Goal: Task Accomplishment & Management: Manage account settings

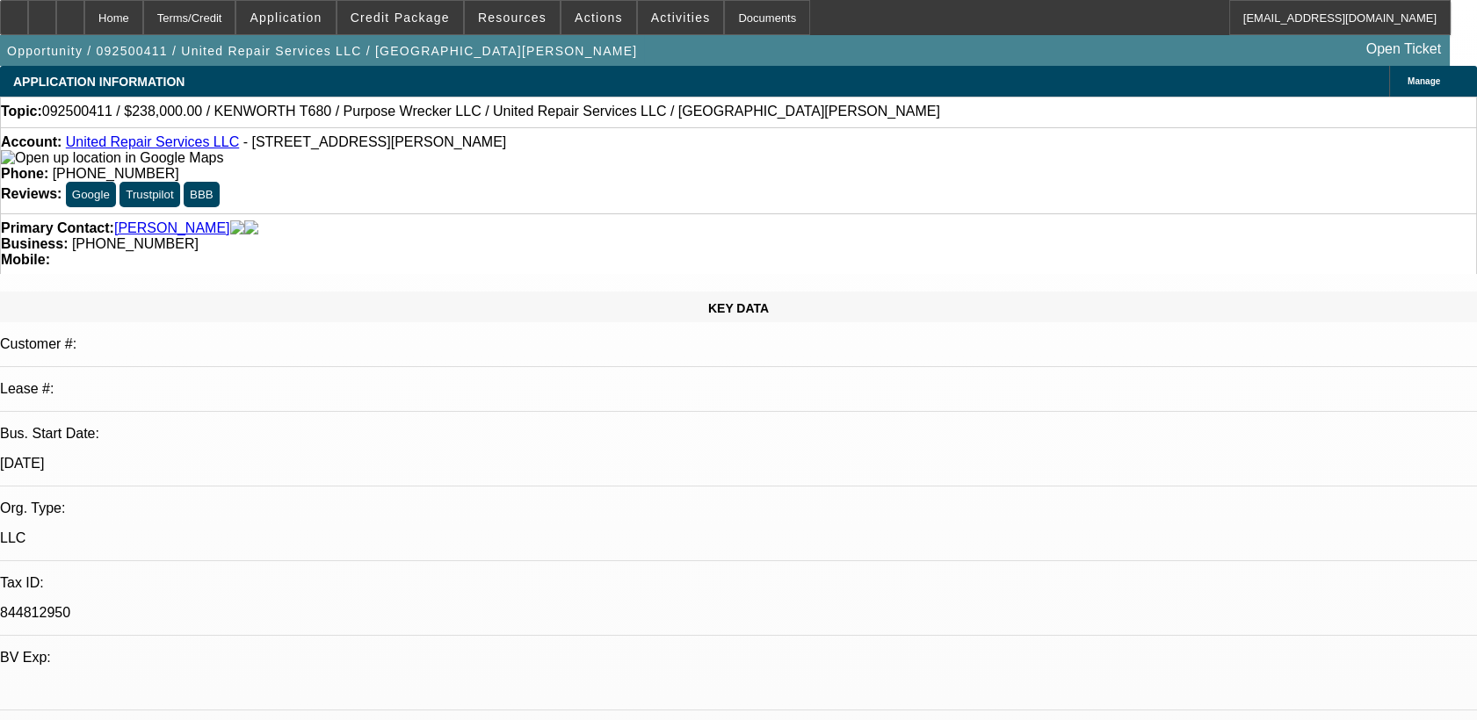
select select "0"
select select "2"
select select "0.1"
select select "4"
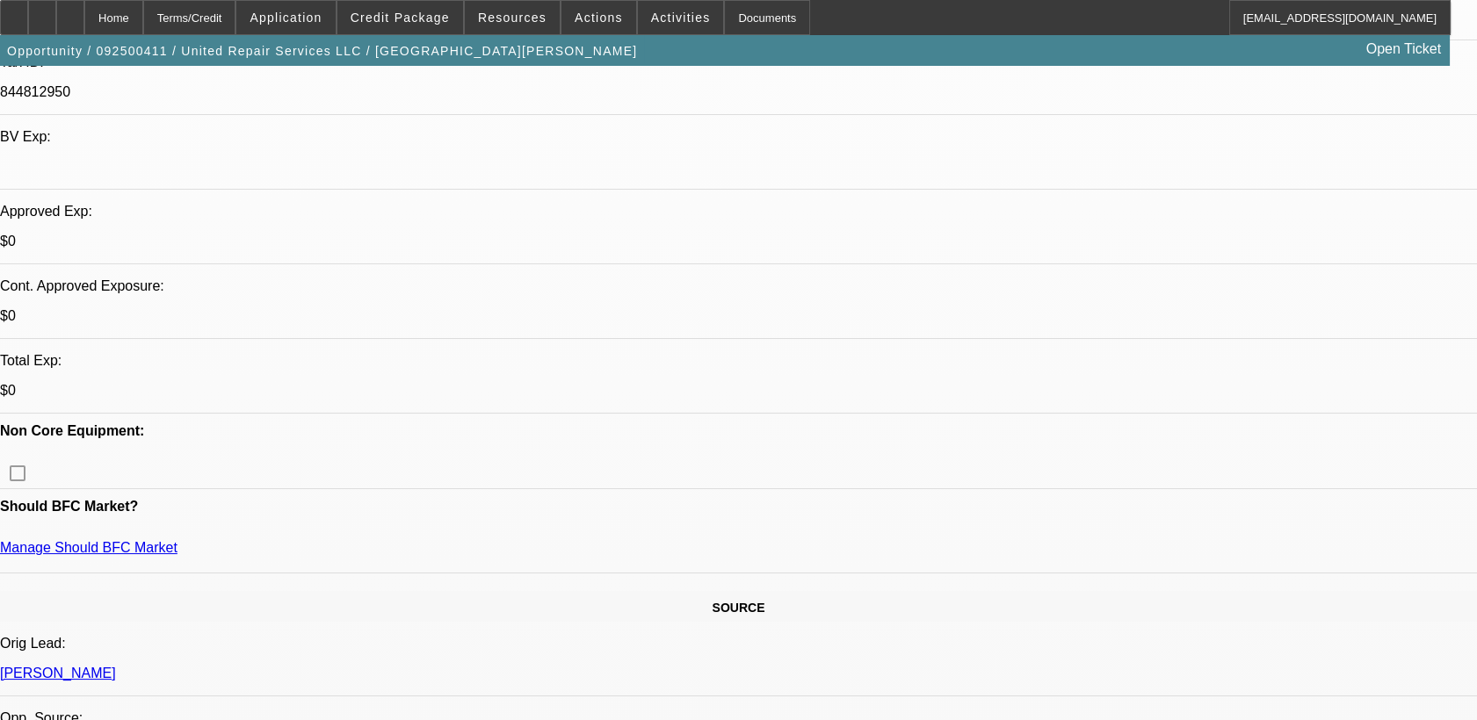
scroll to position [522, 0]
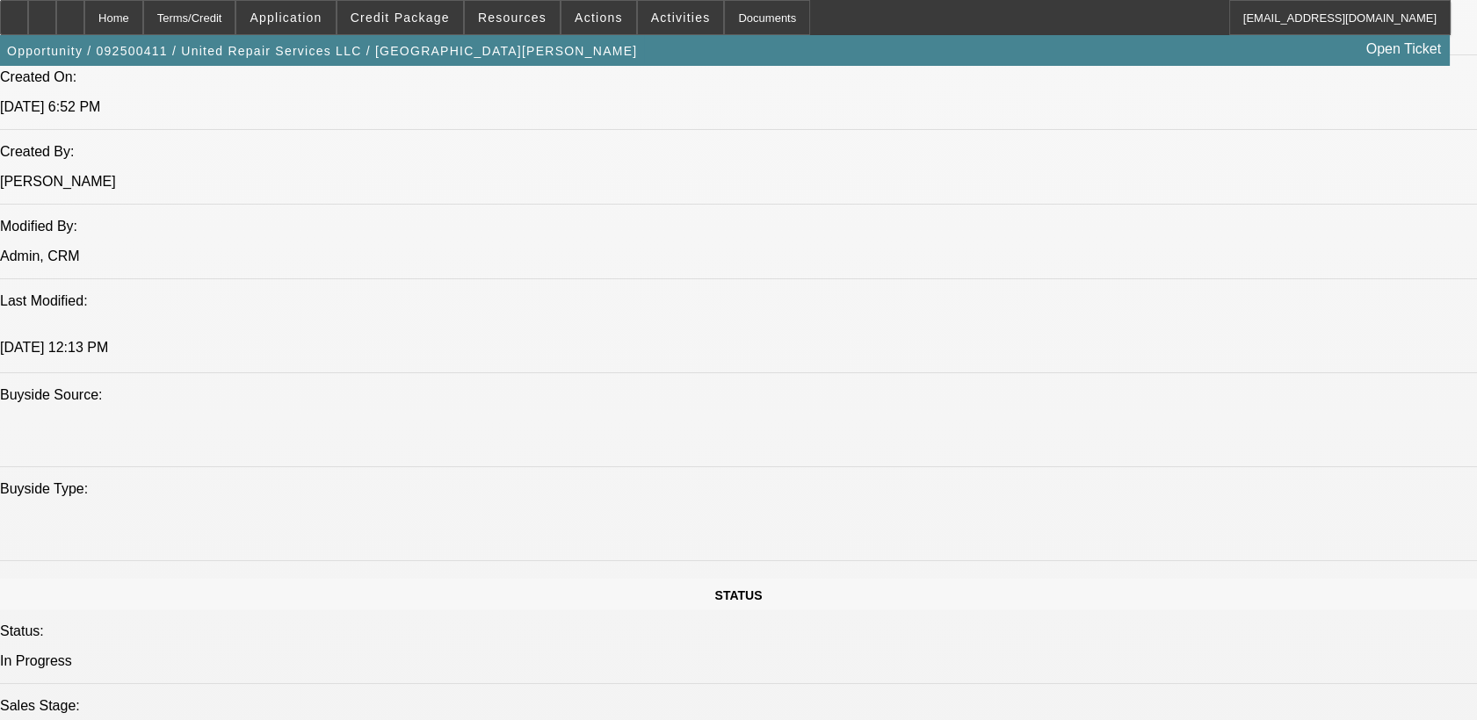
scroll to position [1400, 0]
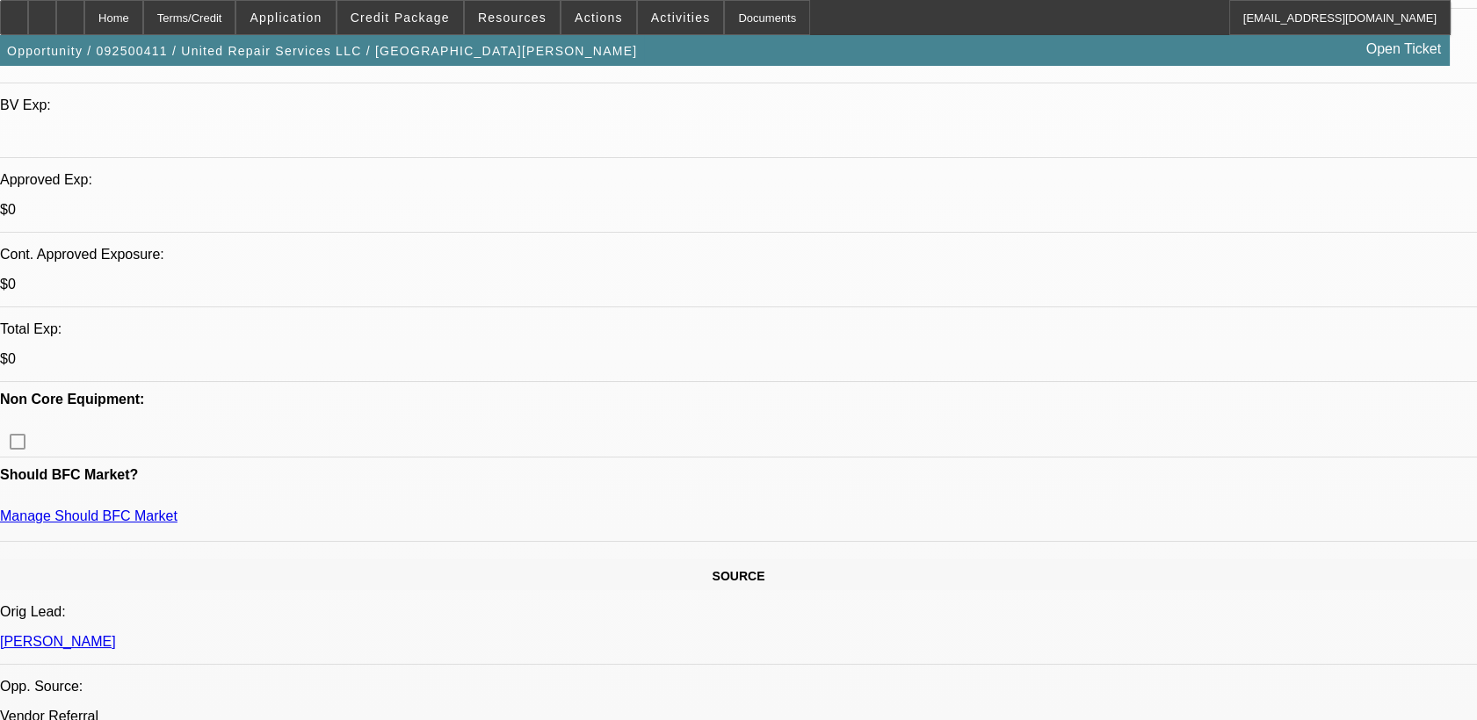
scroll to position [551, 0]
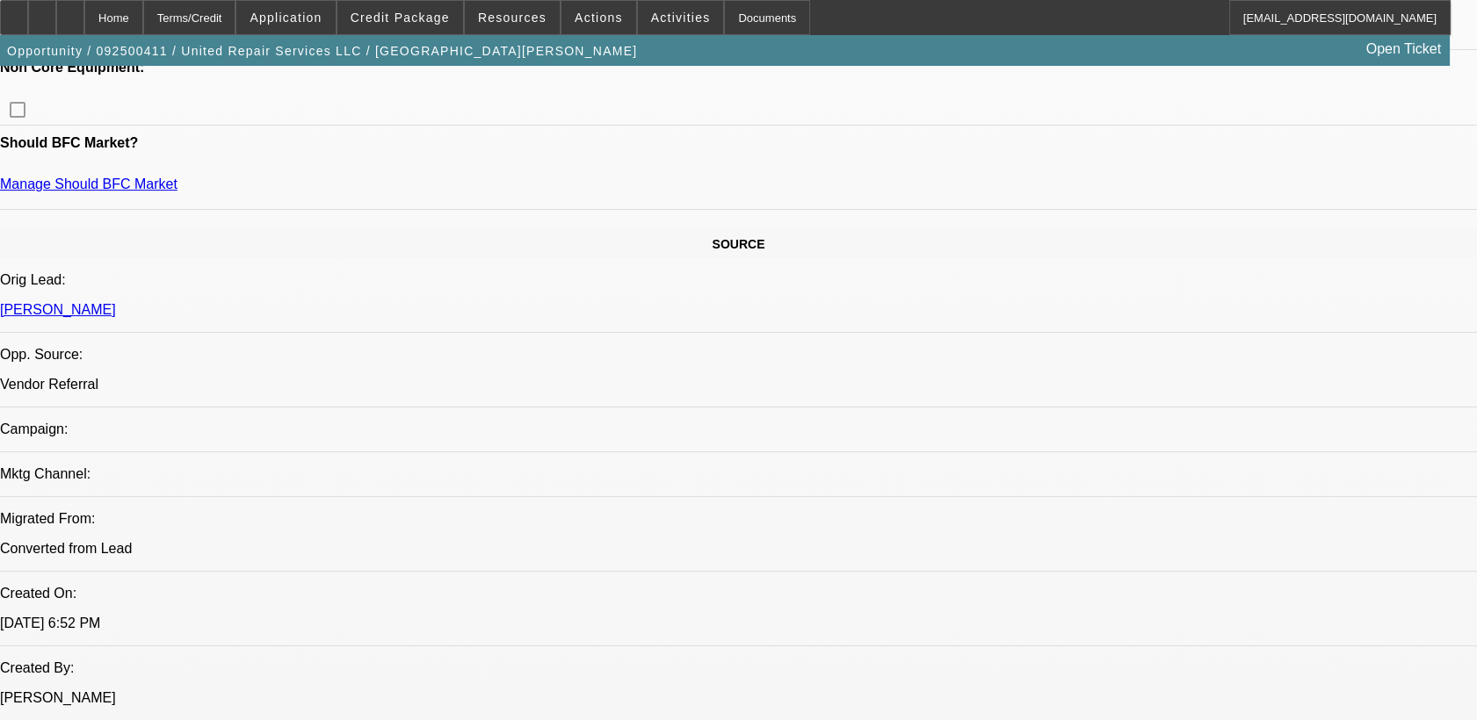
scroll to position [883, 0]
click at [422, 11] on span "Credit Package" at bounding box center [399, 18] width 99 height 14
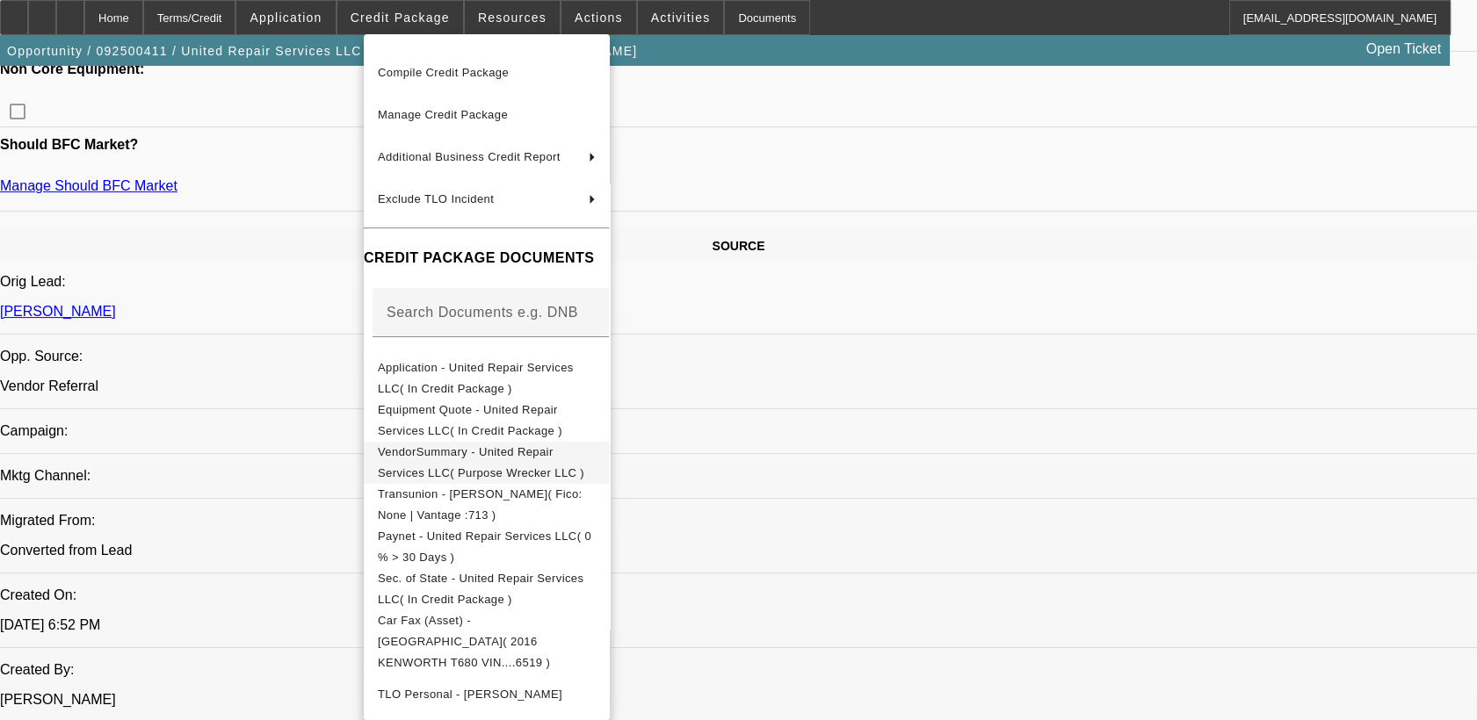
scroll to position [90, 0]
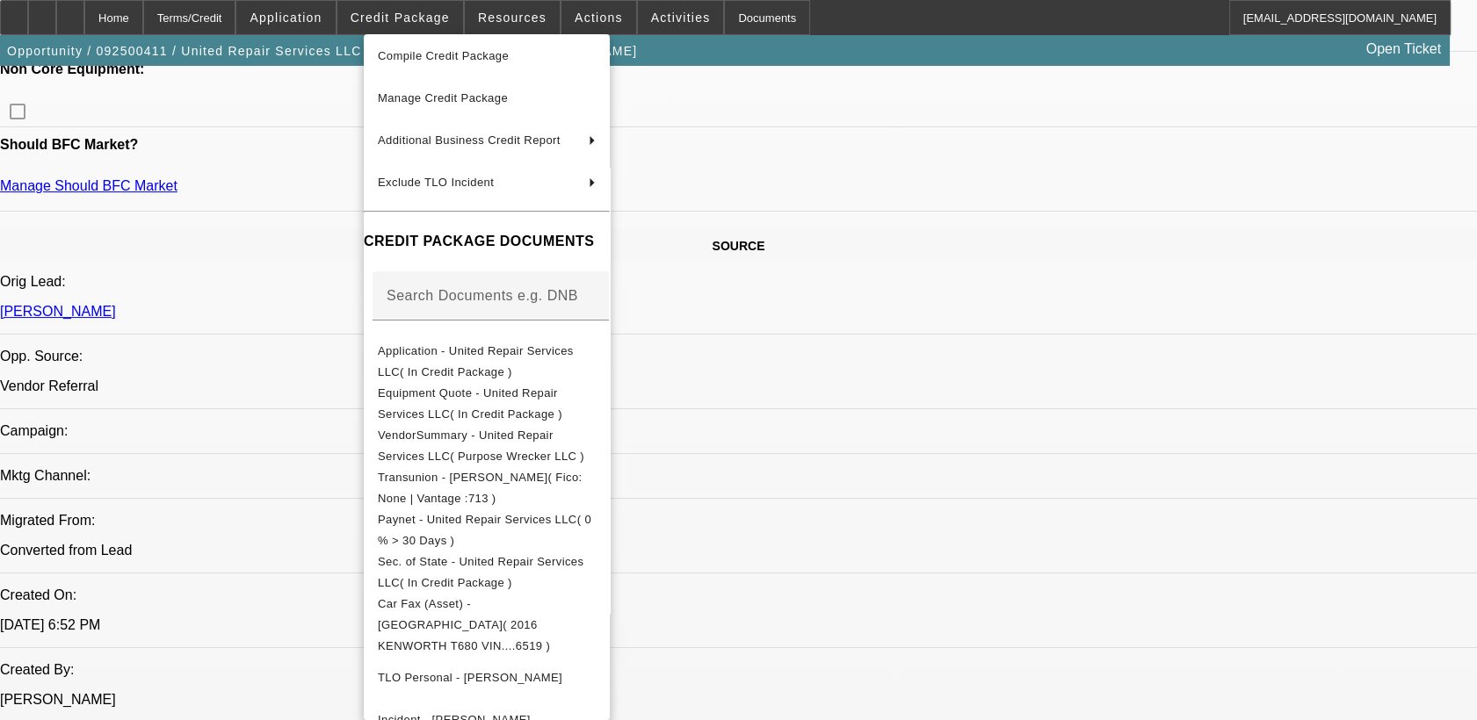
click at [256, 491] on div at bounding box center [738, 360] width 1477 height 720
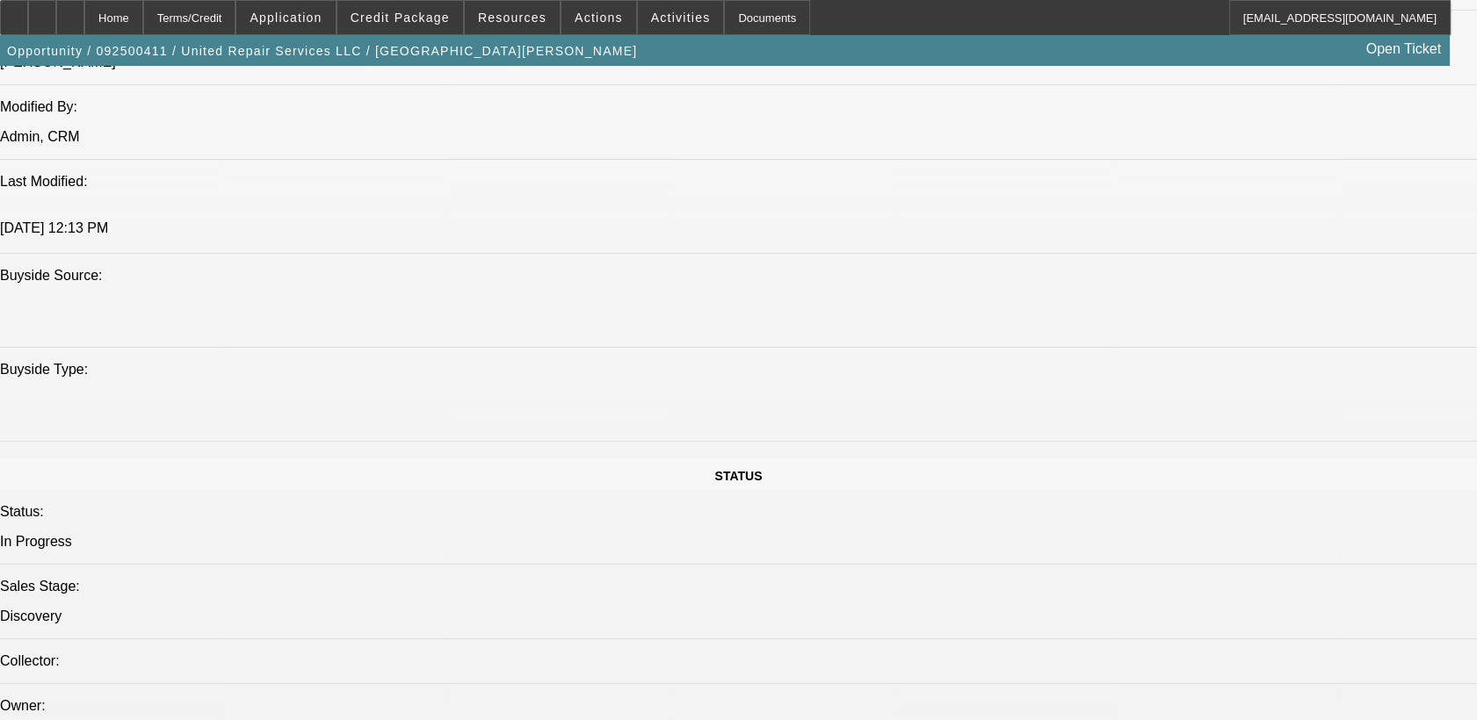
scroll to position [1522, 0]
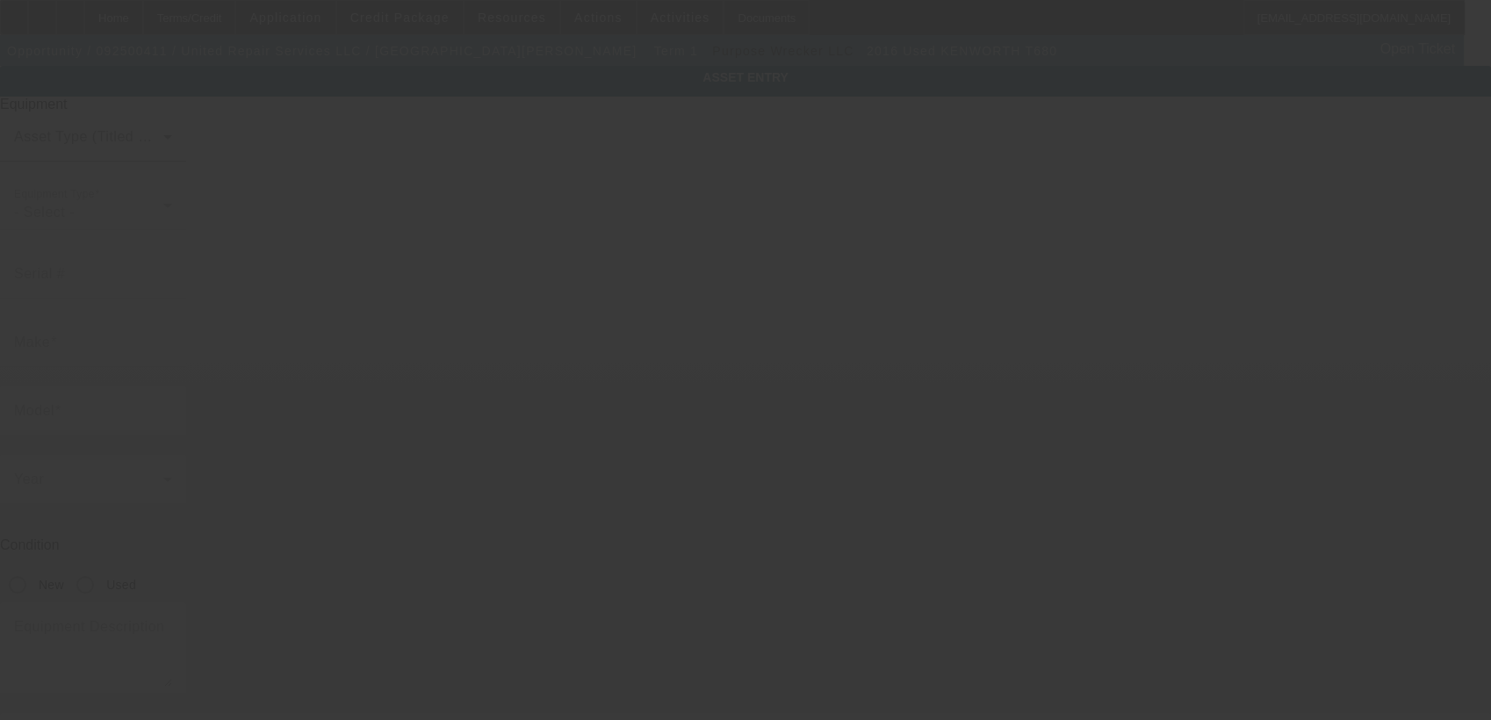
type input "1XKYD49X3GJ486519"
type input "Kenworth"
type input "T680"
radio input "true"
type input "8060 Wheeler St"
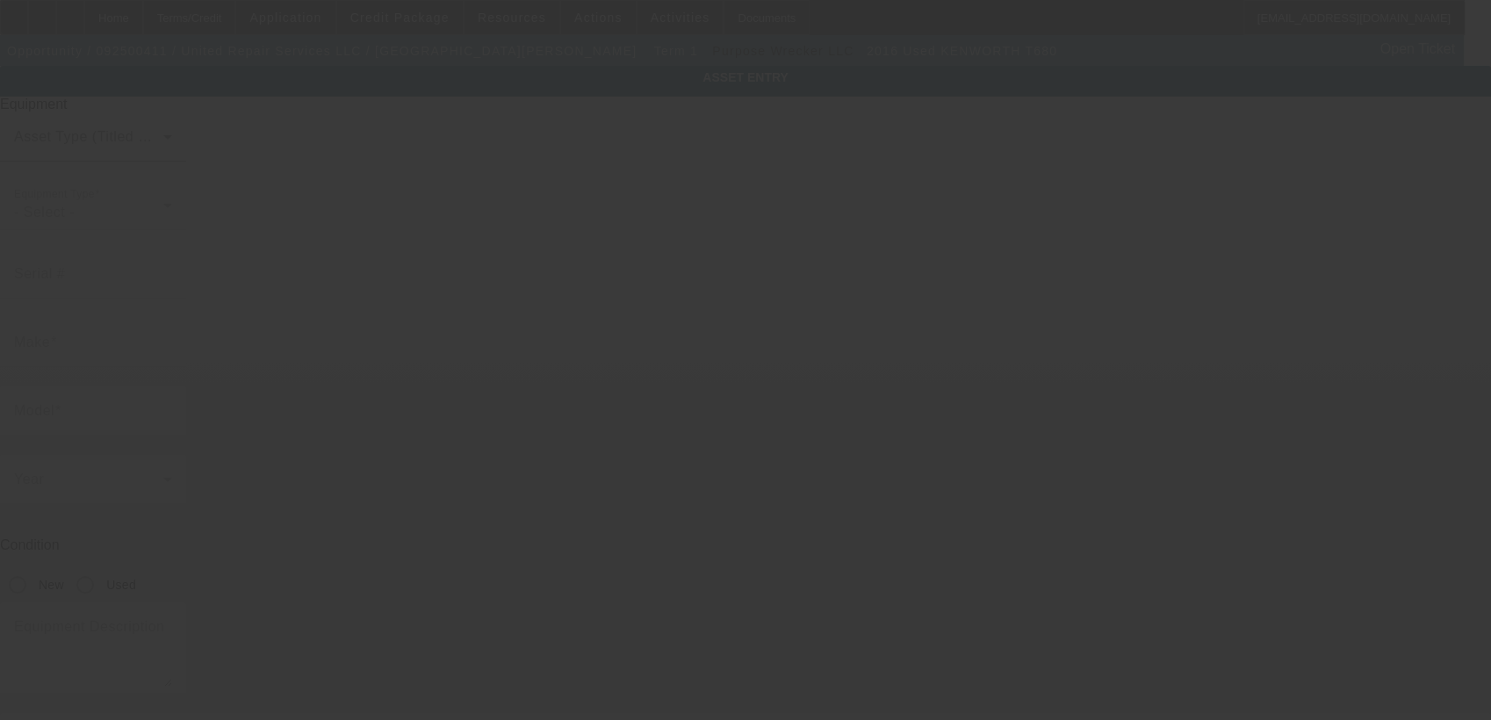
type input "Detroit"
type input "48210"
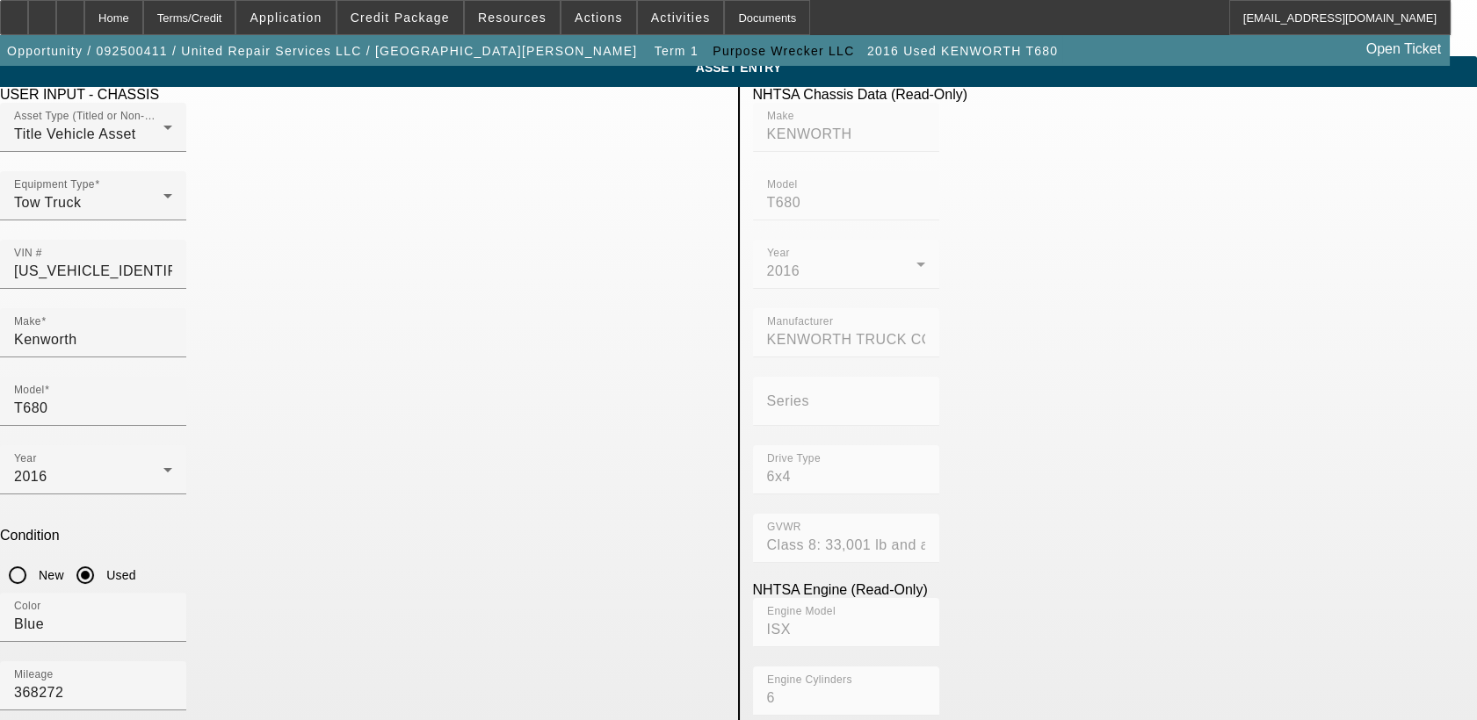
scroll to position [11, 0]
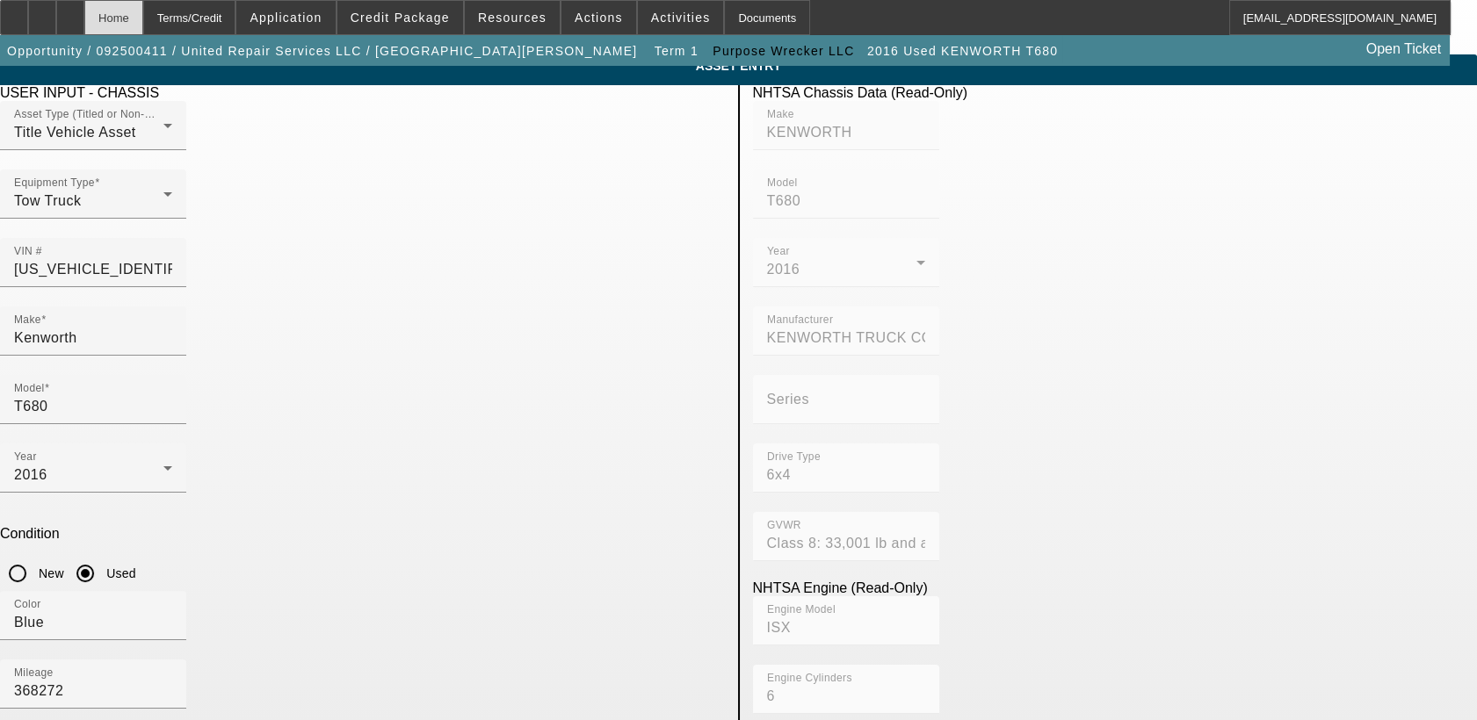
click at [143, 22] on div "Home" at bounding box center [113, 17] width 59 height 35
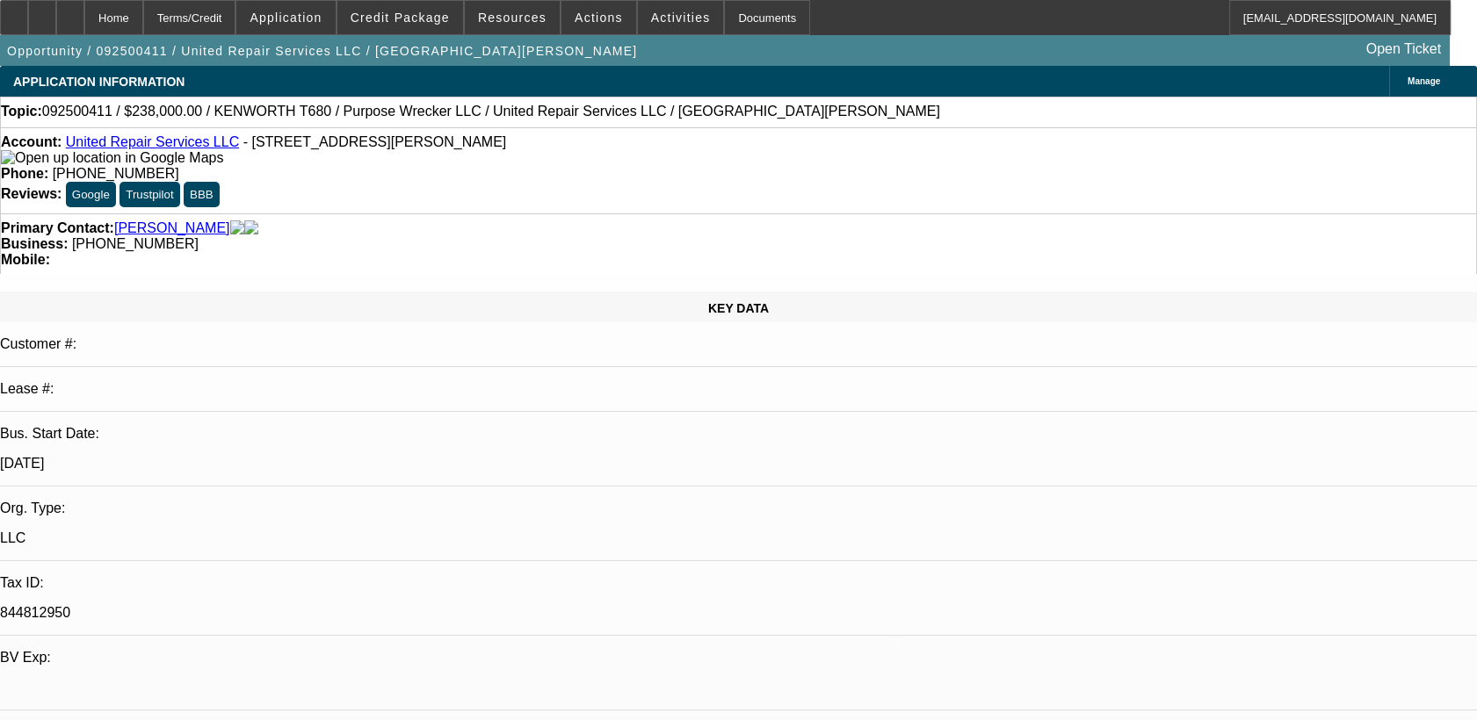
select select "0"
select select "2"
select select "0.1"
select select "4"
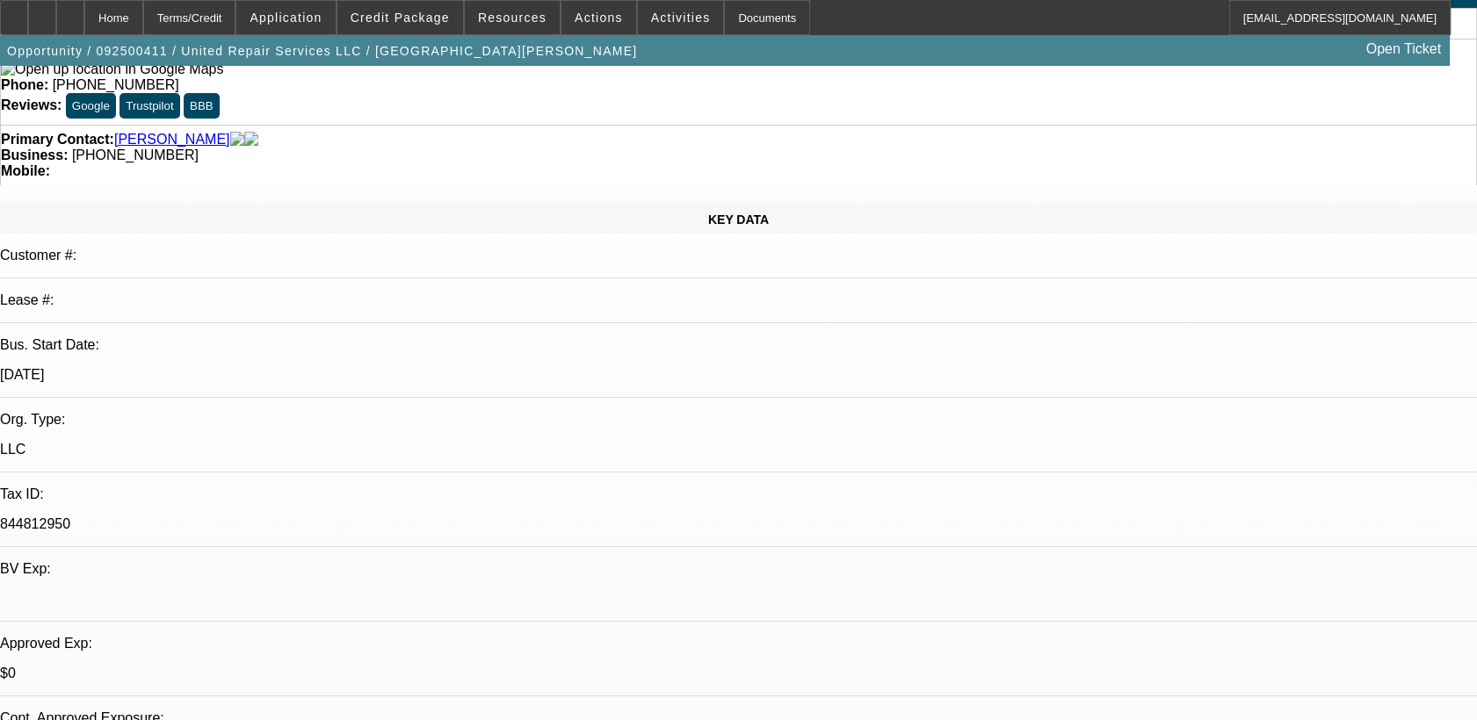
scroll to position [90, 0]
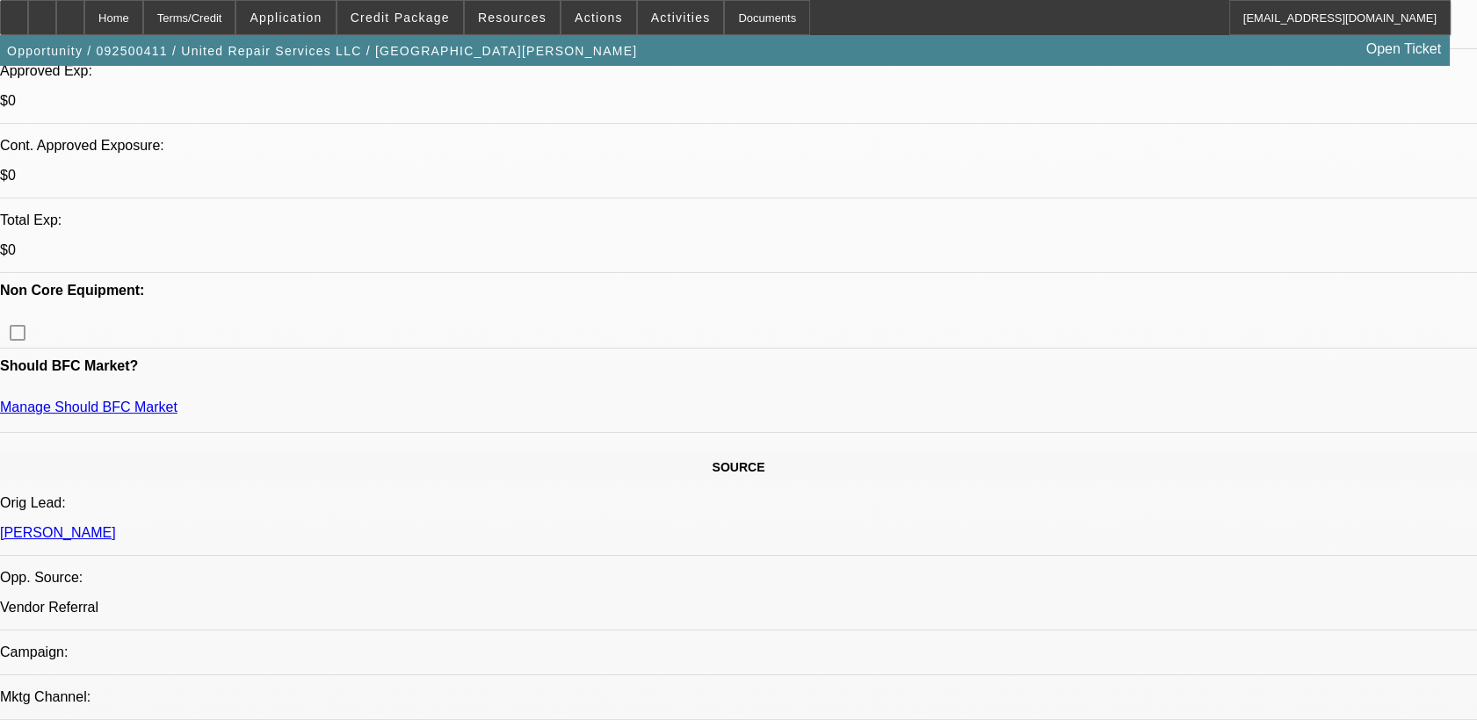
scroll to position [670, 0]
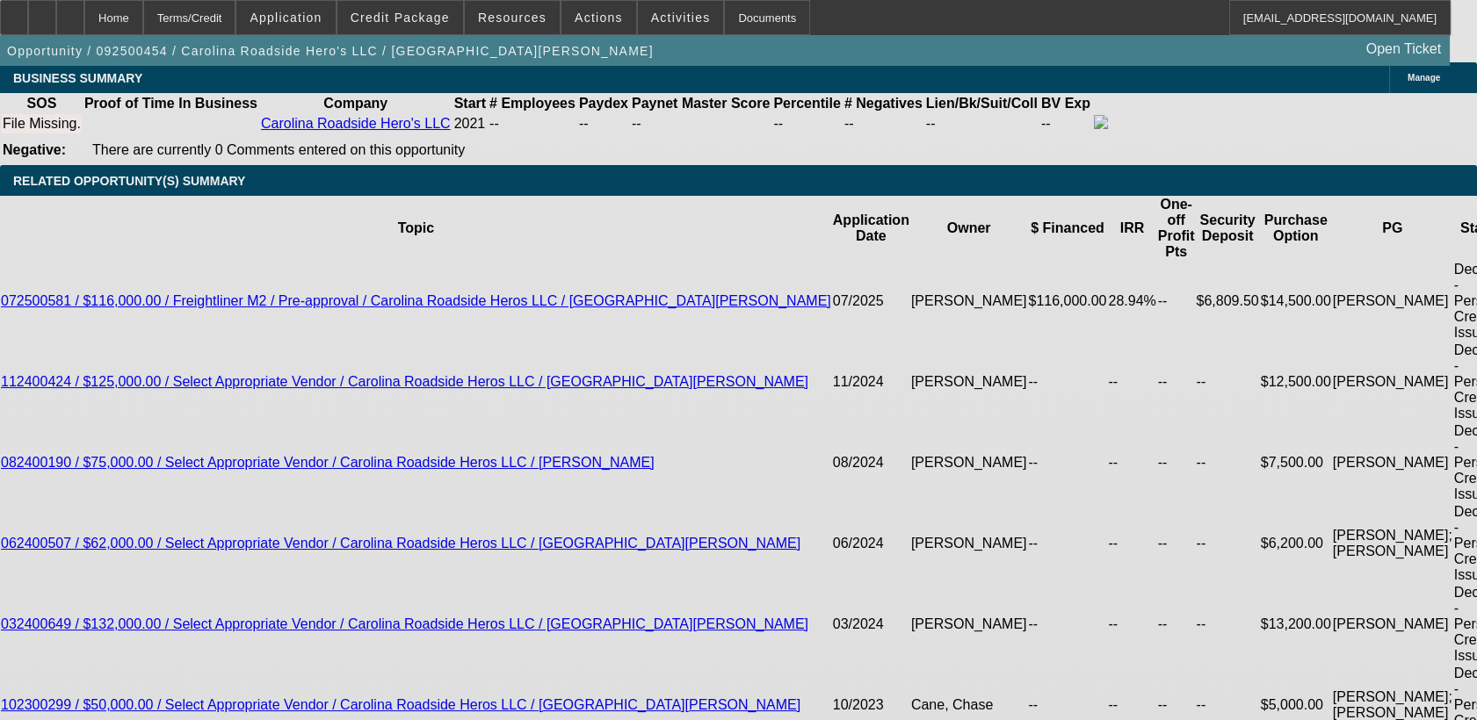
select select "0"
select select "2"
select select "0.1"
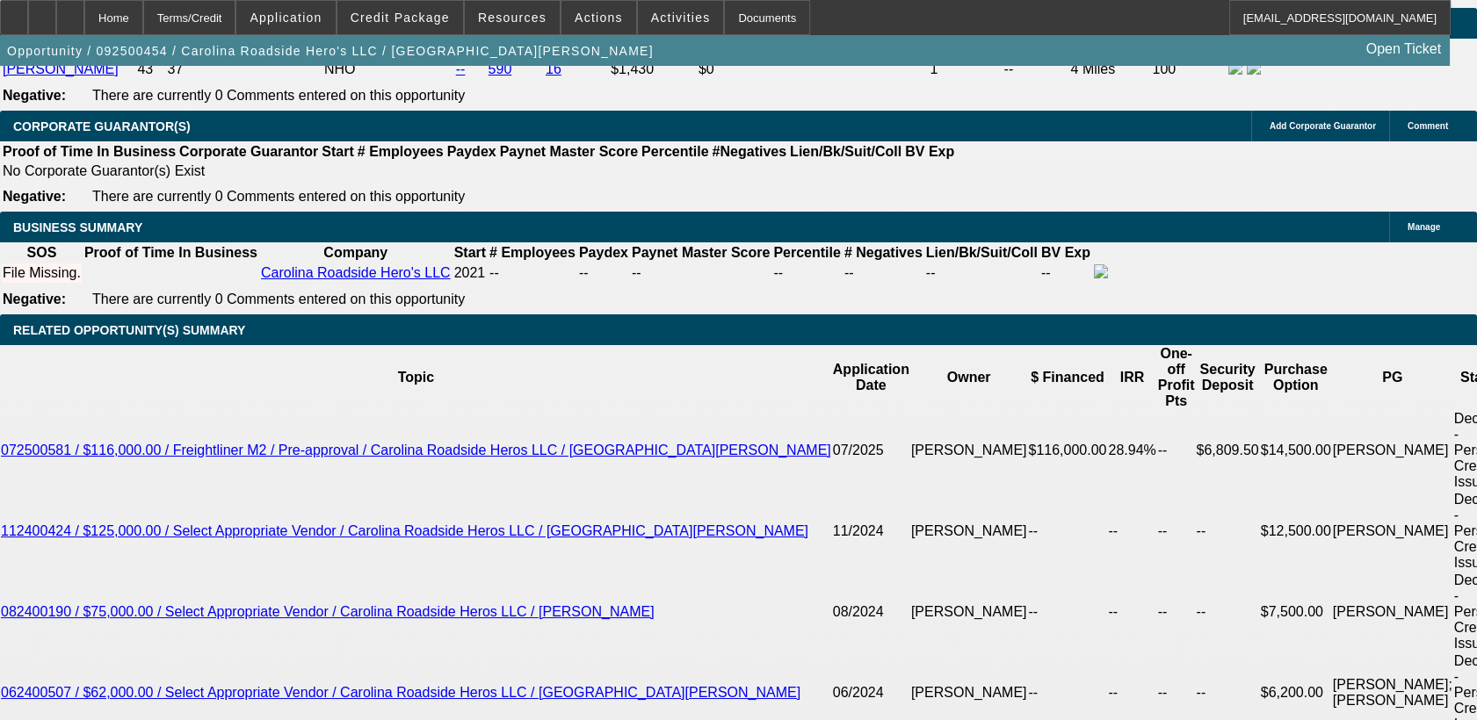
select select "1"
select select "2"
select select "4"
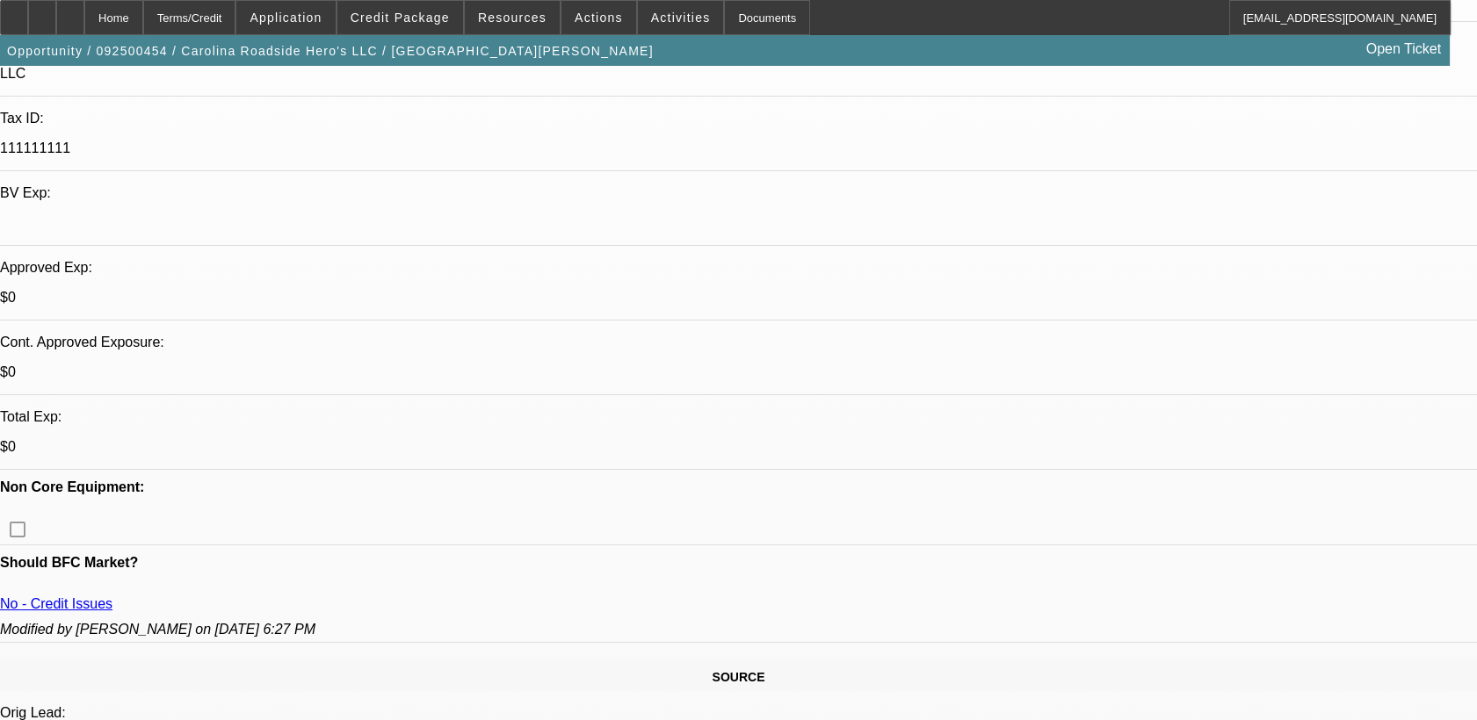
scroll to position [466, 0]
